Goal: Navigation & Orientation: Find specific page/section

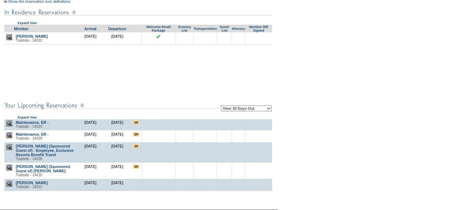
scroll to position [463, 0]
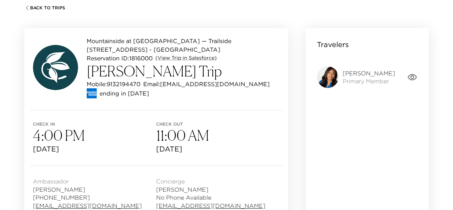
scroll to position [49, 0]
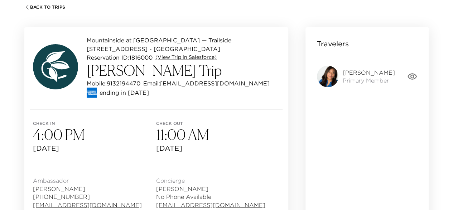
click at [412, 78] on icon "button" at bounding box center [412, 76] width 9 height 6
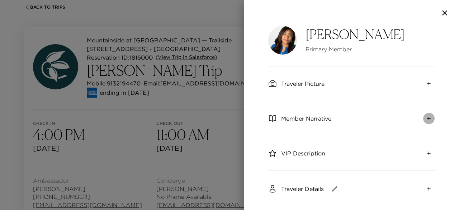
click at [423, 114] on button "expand" at bounding box center [428, 118] width 11 height 11
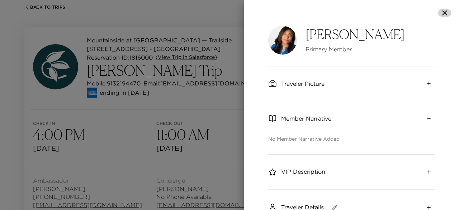
click at [439, 13] on button "button" at bounding box center [444, 13] width 14 height 9
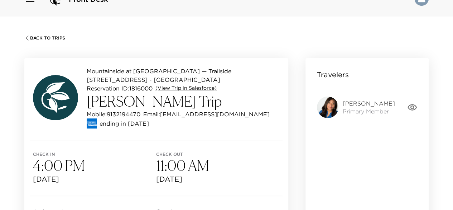
scroll to position [0, 0]
